Goal: Information Seeking & Learning: Learn about a topic

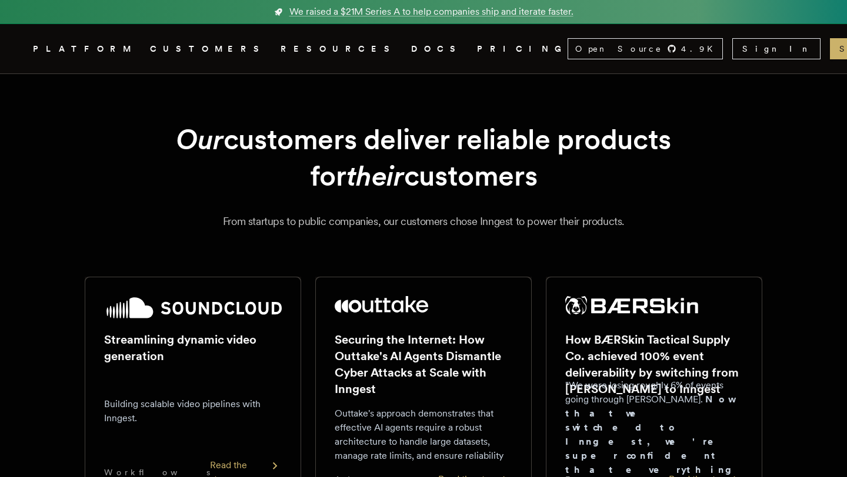
click at [477, 46] on link "PRICING" at bounding box center [522, 49] width 91 height 15
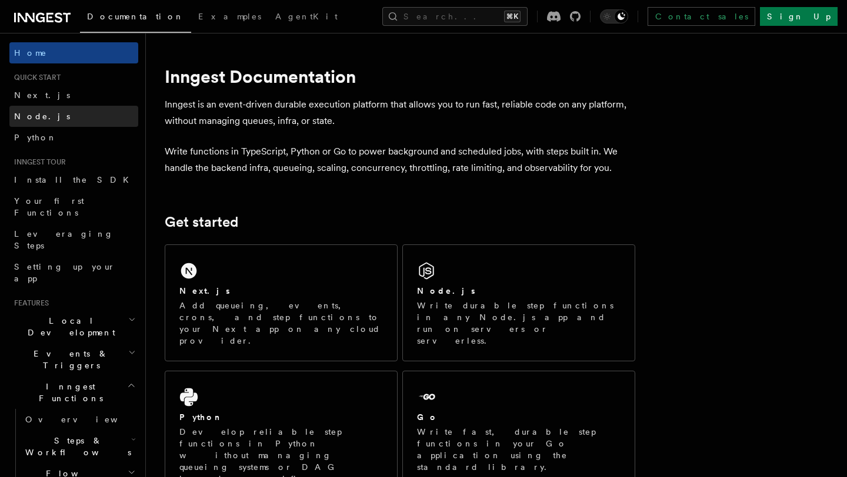
click at [36, 113] on span "Node.js" at bounding box center [42, 116] width 56 height 9
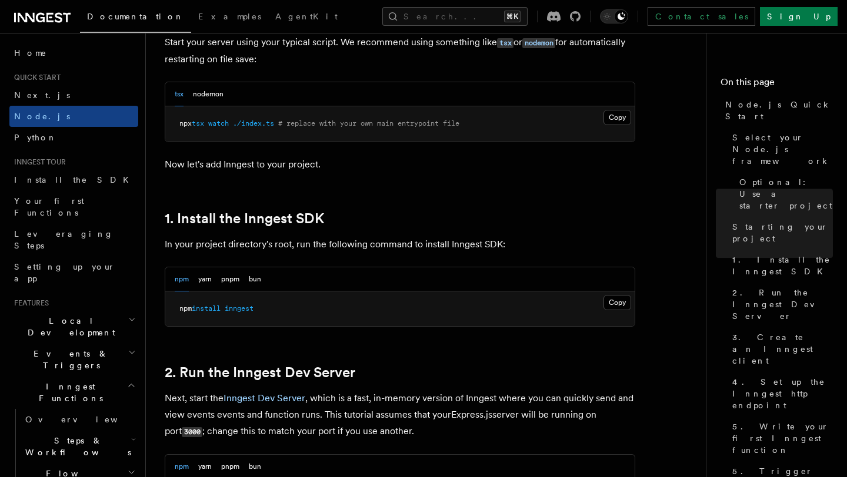
scroll to position [584, 0]
